Goal: Navigation & Orientation: Find specific page/section

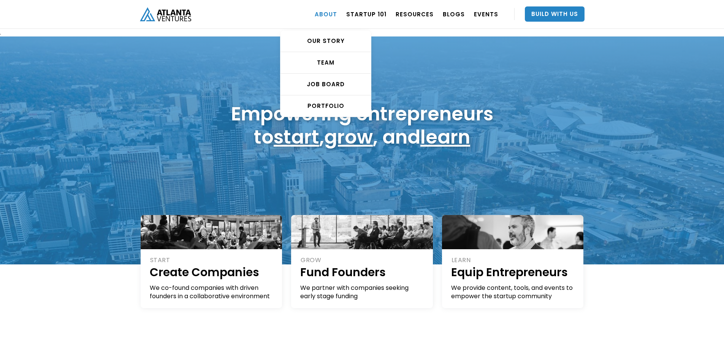
click at [328, 12] on link "ABOUT" at bounding box center [326, 13] width 22 height 21
click at [330, 59] on div "TEAM" at bounding box center [325, 63] width 90 height 8
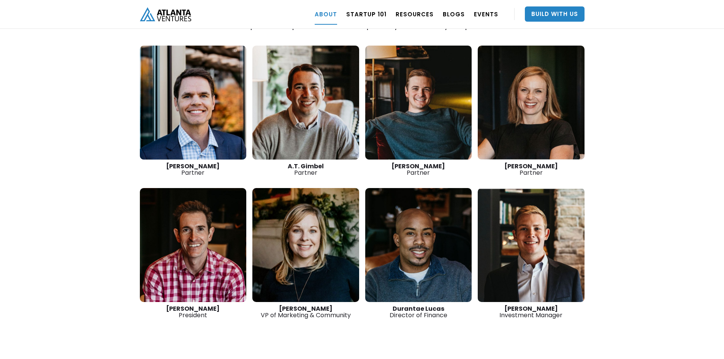
scroll to position [1114, 0]
